Goal: Navigation & Orientation: Find specific page/section

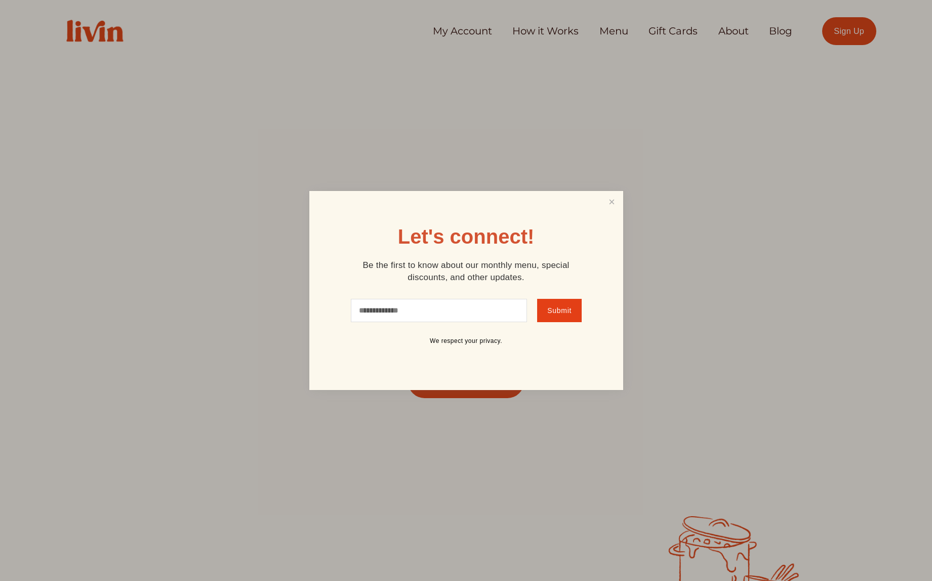
click at [476, 305] on input "text" at bounding box center [439, 310] width 177 height 23
type input "**********"
click at [559, 313] on span "Submit" at bounding box center [559, 310] width 24 height 8
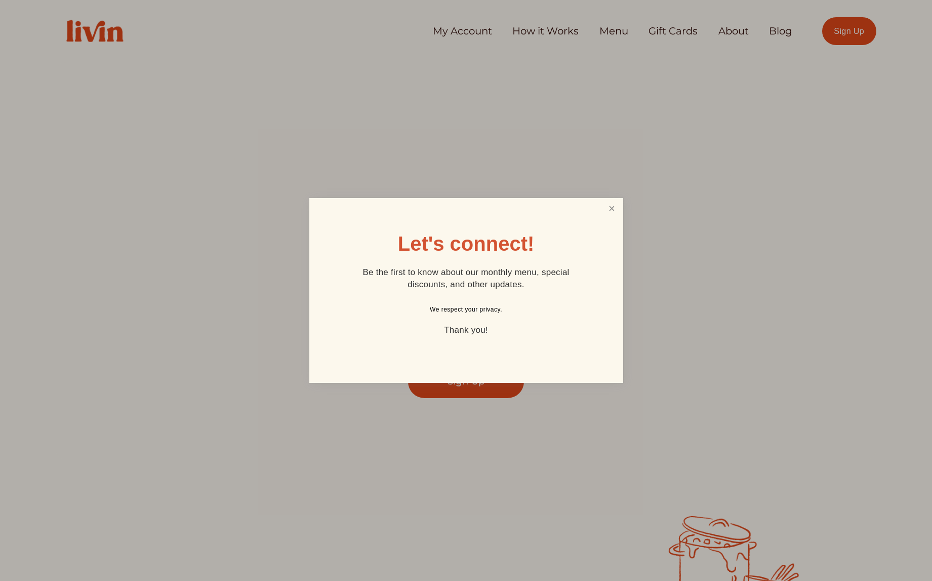
click at [612, 210] on link "Close" at bounding box center [611, 208] width 19 height 19
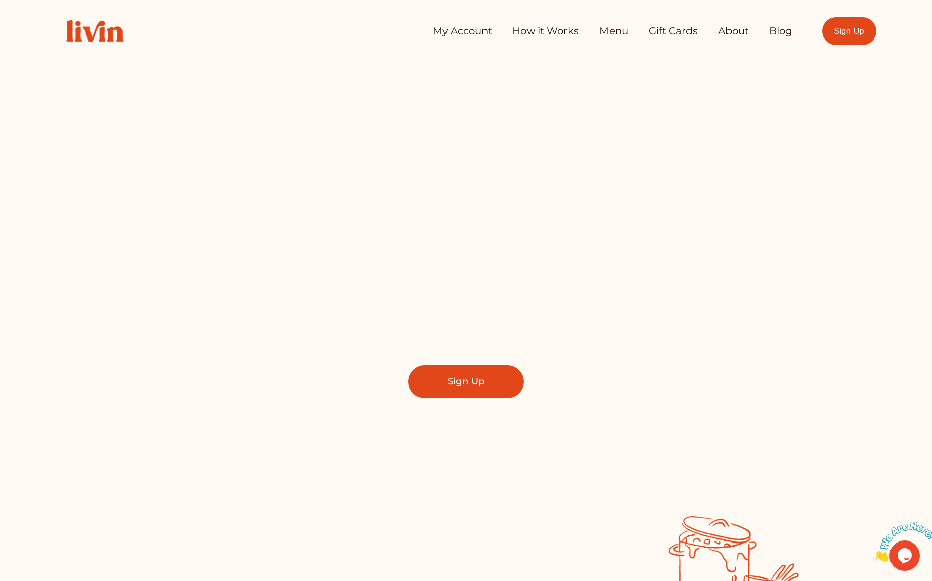
click at [557, 34] on link "How it Works" at bounding box center [545, 31] width 66 height 20
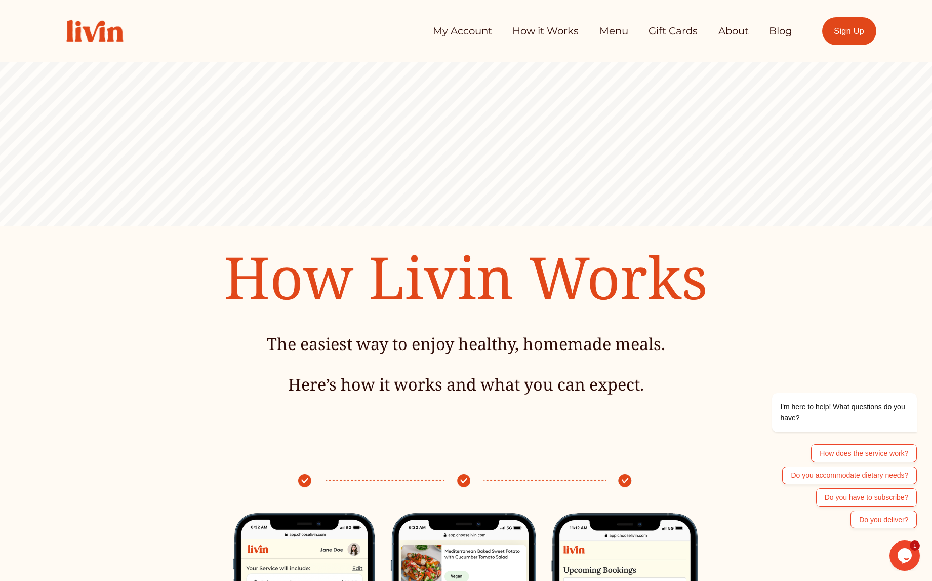
click at [614, 31] on link "Menu" at bounding box center [613, 31] width 29 height 20
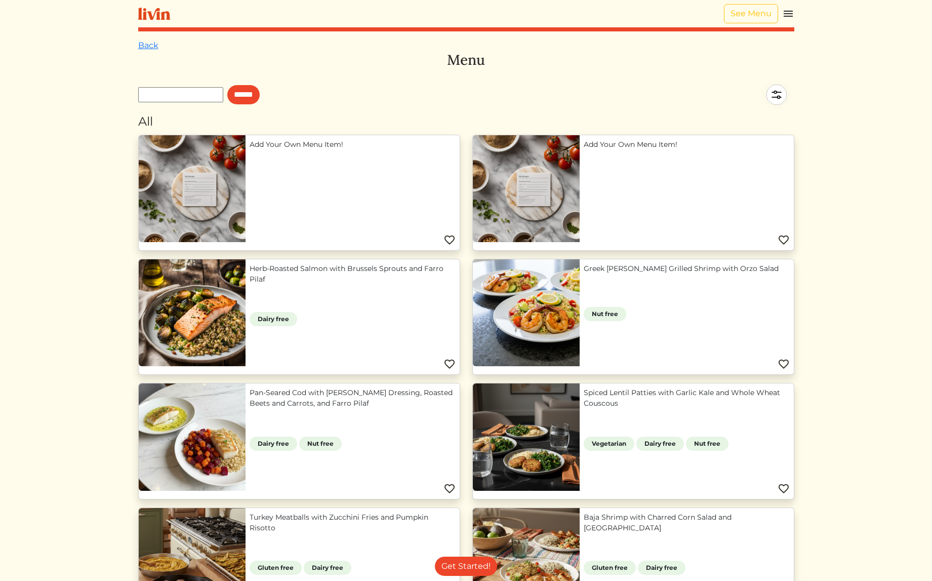
click at [154, 12] on img at bounding box center [154, 14] width 32 height 13
